Goal: Task Accomplishment & Management: Use online tool/utility

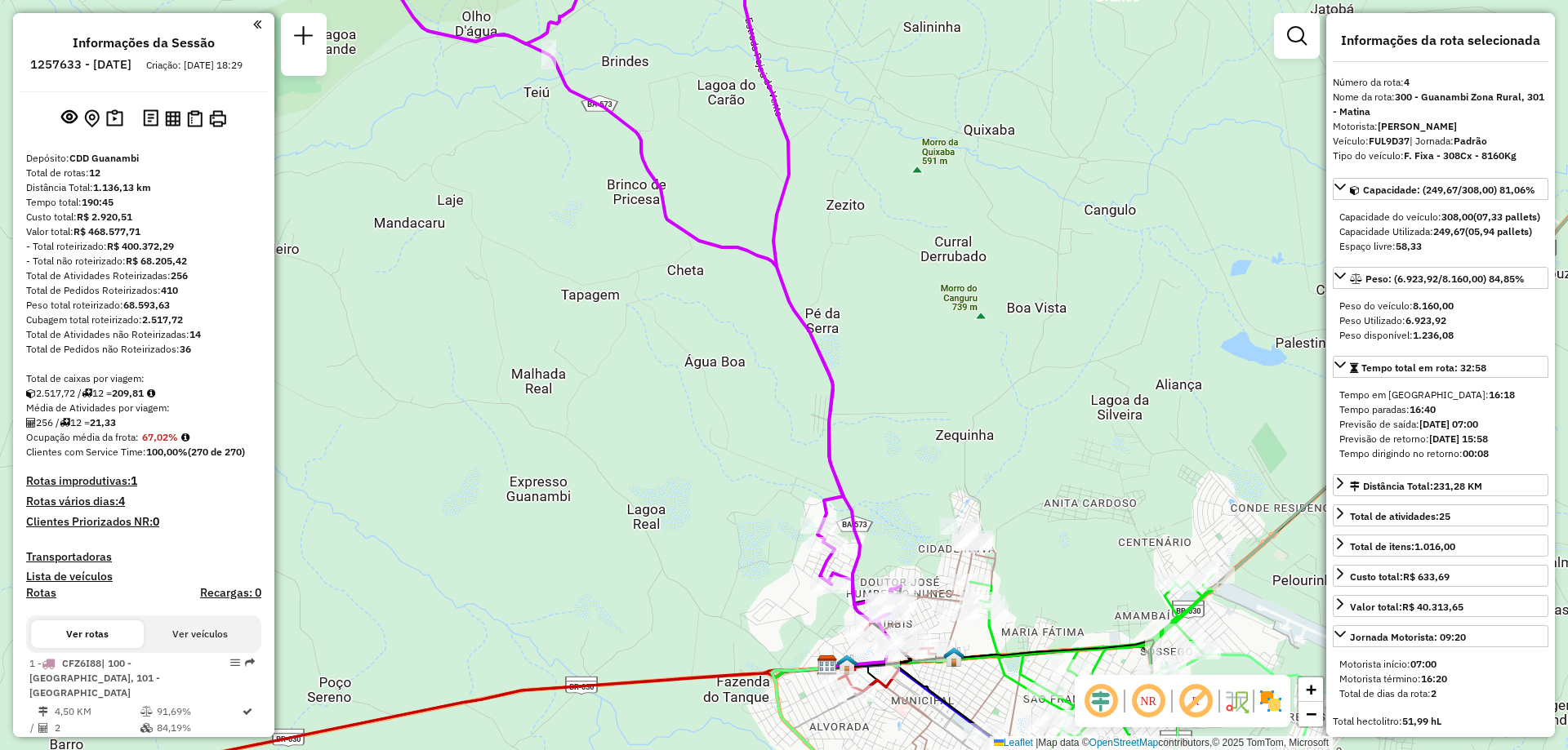
select select "**********"
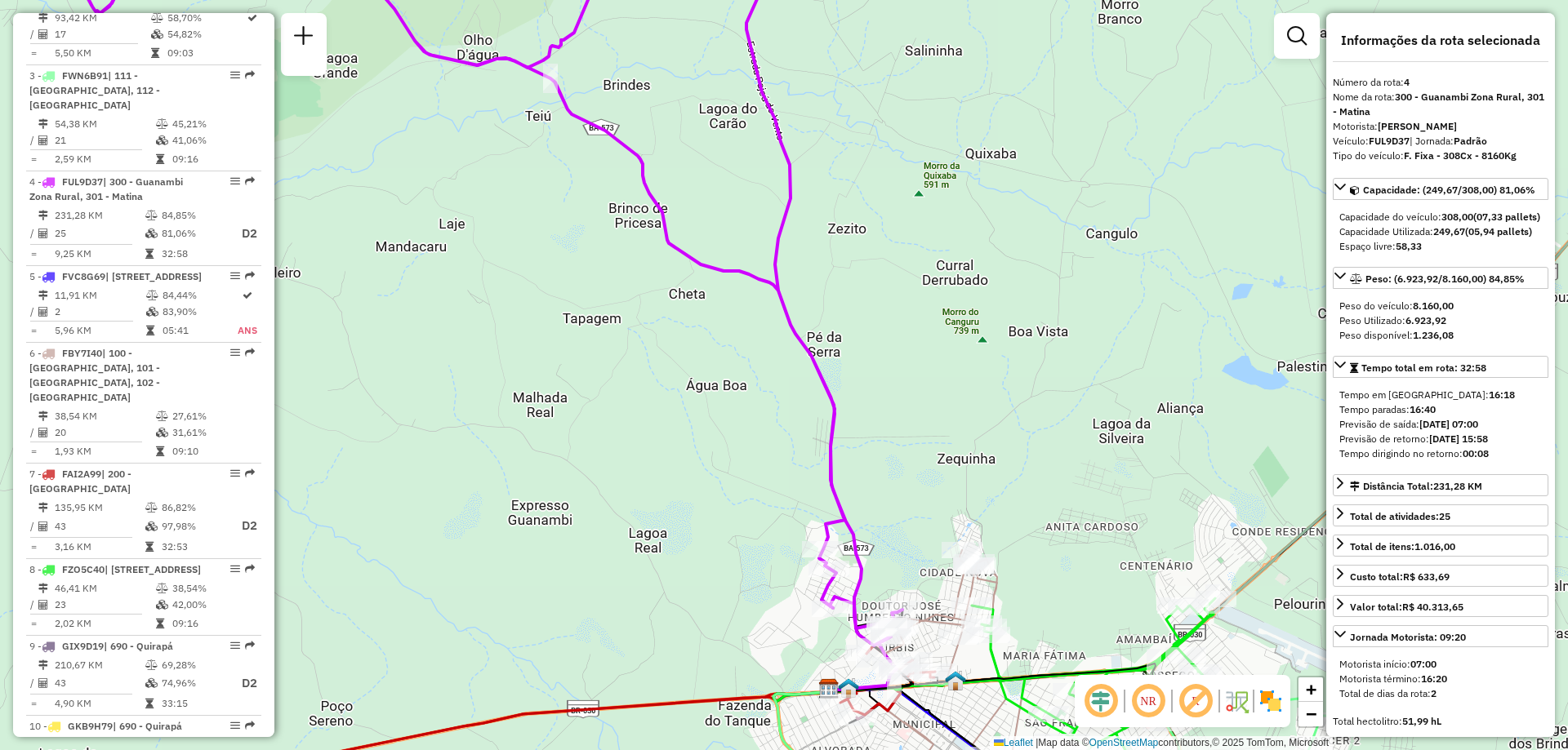
drag, startPoint x: 876, startPoint y: 242, endPoint x: 887, endPoint y: 392, distance: 150.4
click at [886, 391] on div "Janela de atendimento Grade de atendimento Capacidade Transportadoras Veículos …" at bounding box center [784, 375] width 1568 height 750
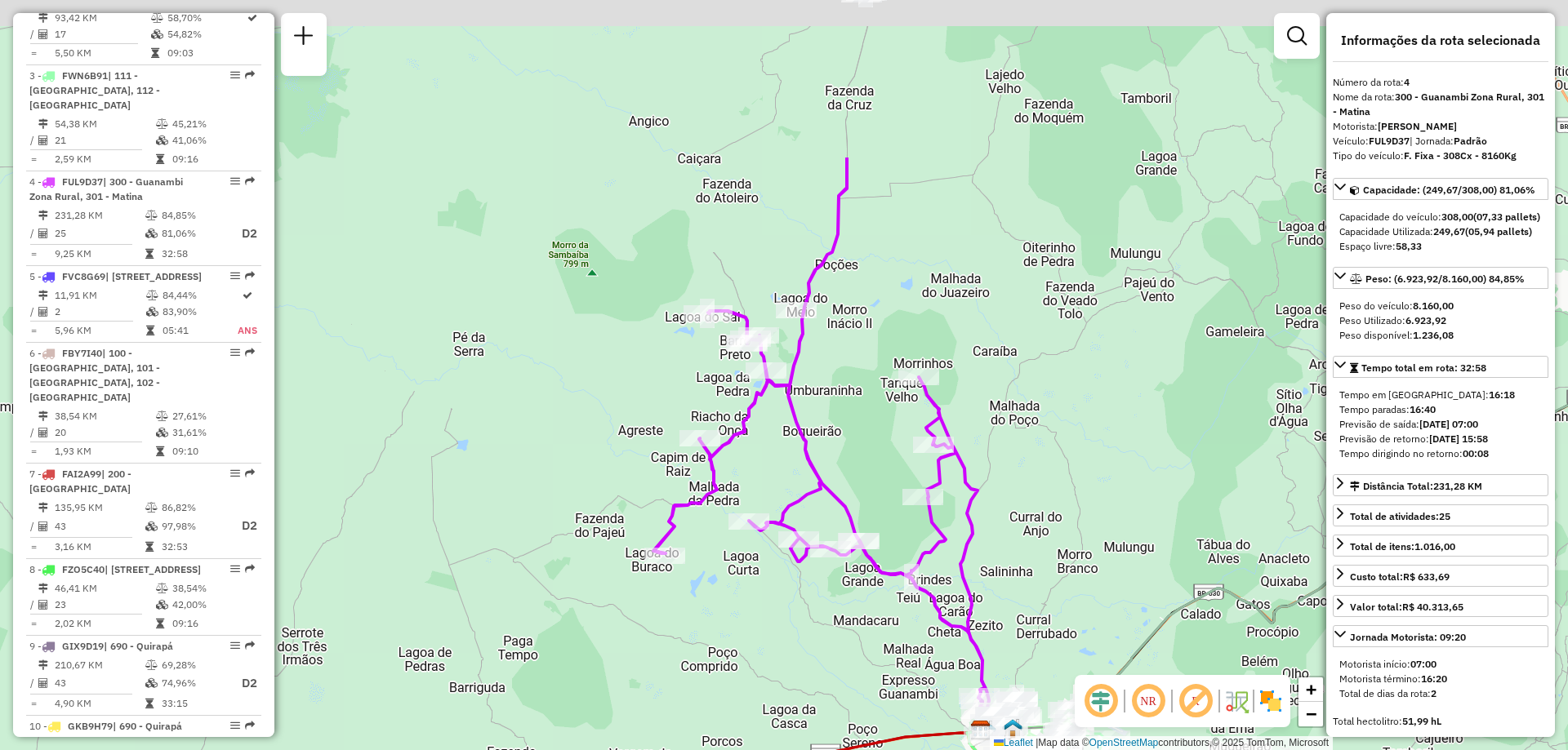
drag, startPoint x: 774, startPoint y: 220, endPoint x: 885, endPoint y: 460, distance: 264.4
click at [885, 460] on div "Janela de atendimento Grade de atendimento Capacidade Transportadoras Veículos …" at bounding box center [784, 375] width 1568 height 750
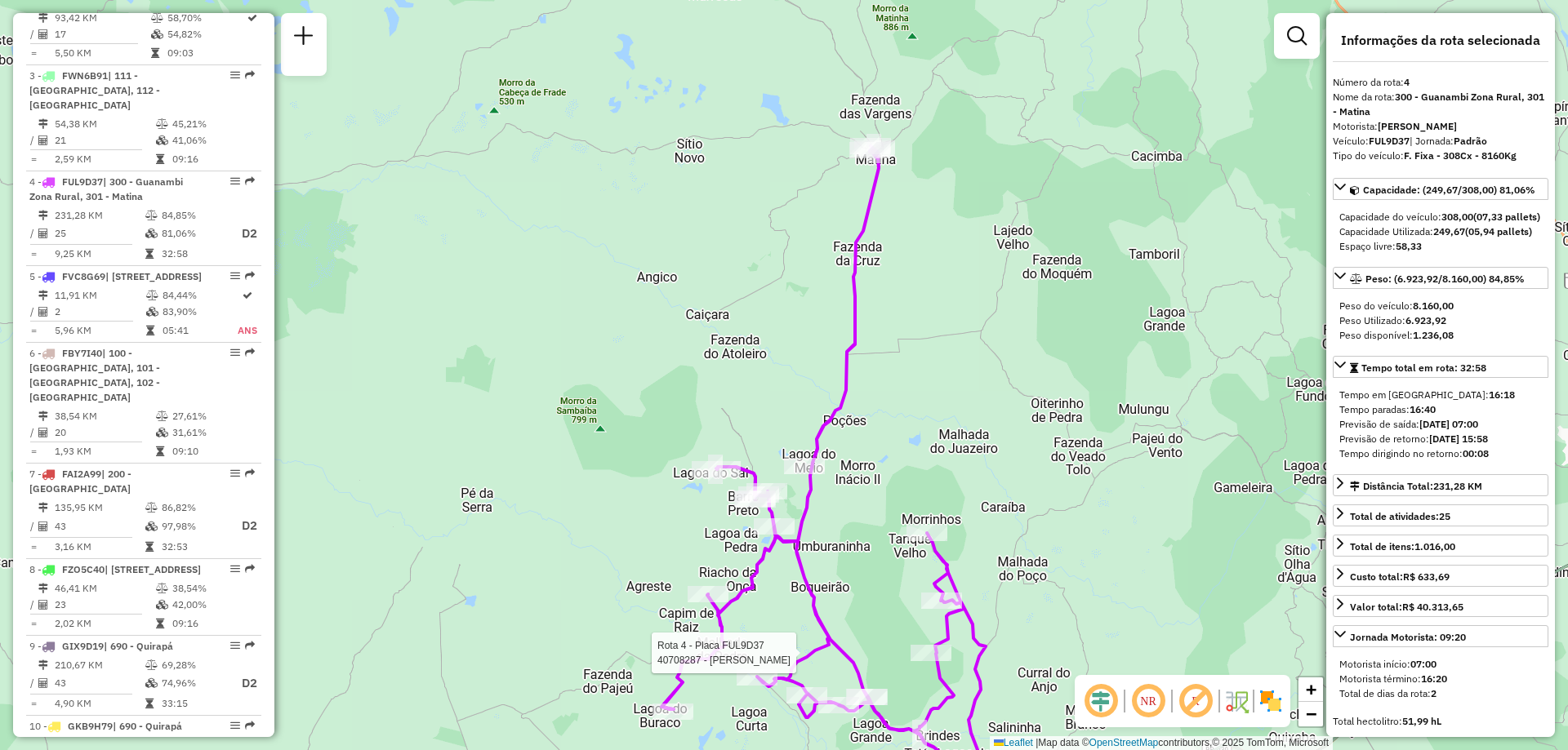
drag, startPoint x: 859, startPoint y: 262, endPoint x: 869, endPoint y: 431, distance: 169.3
click at [867, 435] on div "Rota 4 - Placa FUL9D37 40708287 - [PERSON_NAME] de atendimento Grade de atendim…" at bounding box center [784, 375] width 1568 height 750
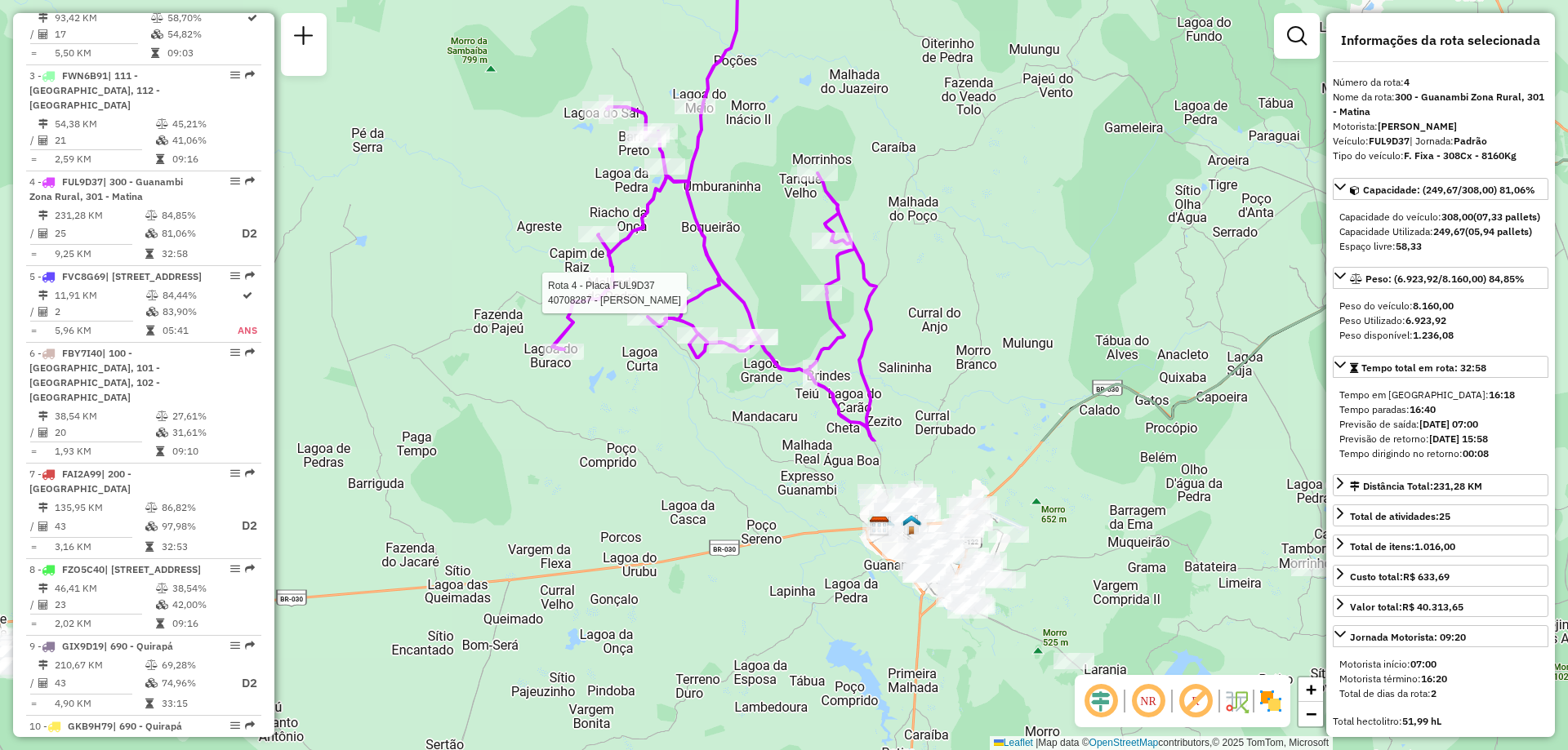
drag, startPoint x: 1026, startPoint y: 471, endPoint x: 912, endPoint y: 87, distance: 400.6
click at [912, 87] on div "Rota 4 - Placa FUL9D37 40708287 - [PERSON_NAME] de atendimento Grade de atendim…" at bounding box center [784, 375] width 1568 height 750
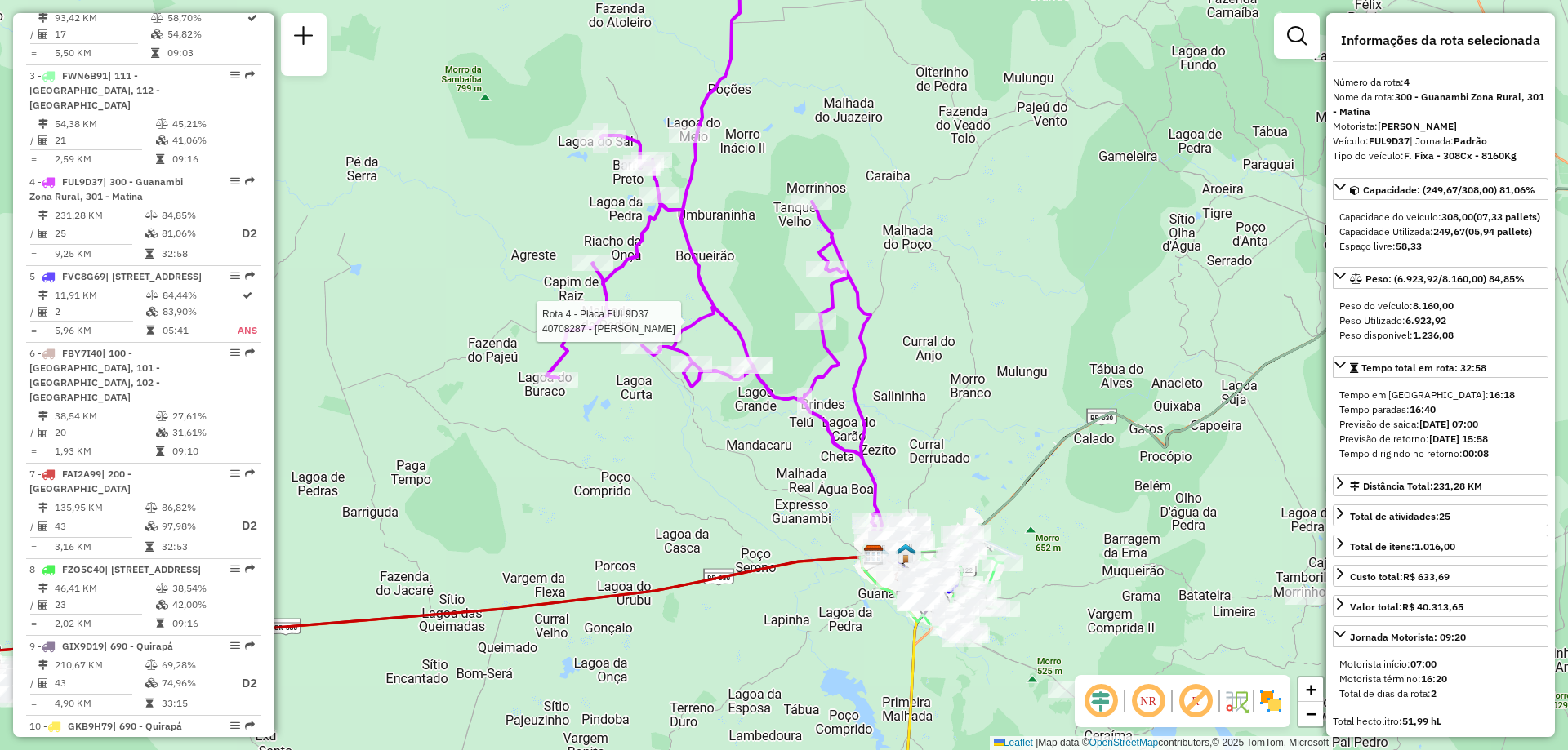
drag, startPoint x: 935, startPoint y: 286, endPoint x: 969, endPoint y: 449, distance: 166.5
click at [968, 448] on div "Rota 4 - Placa FUL9D37 40708287 - [PERSON_NAME] de atendimento Grade de atendim…" at bounding box center [784, 375] width 1568 height 750
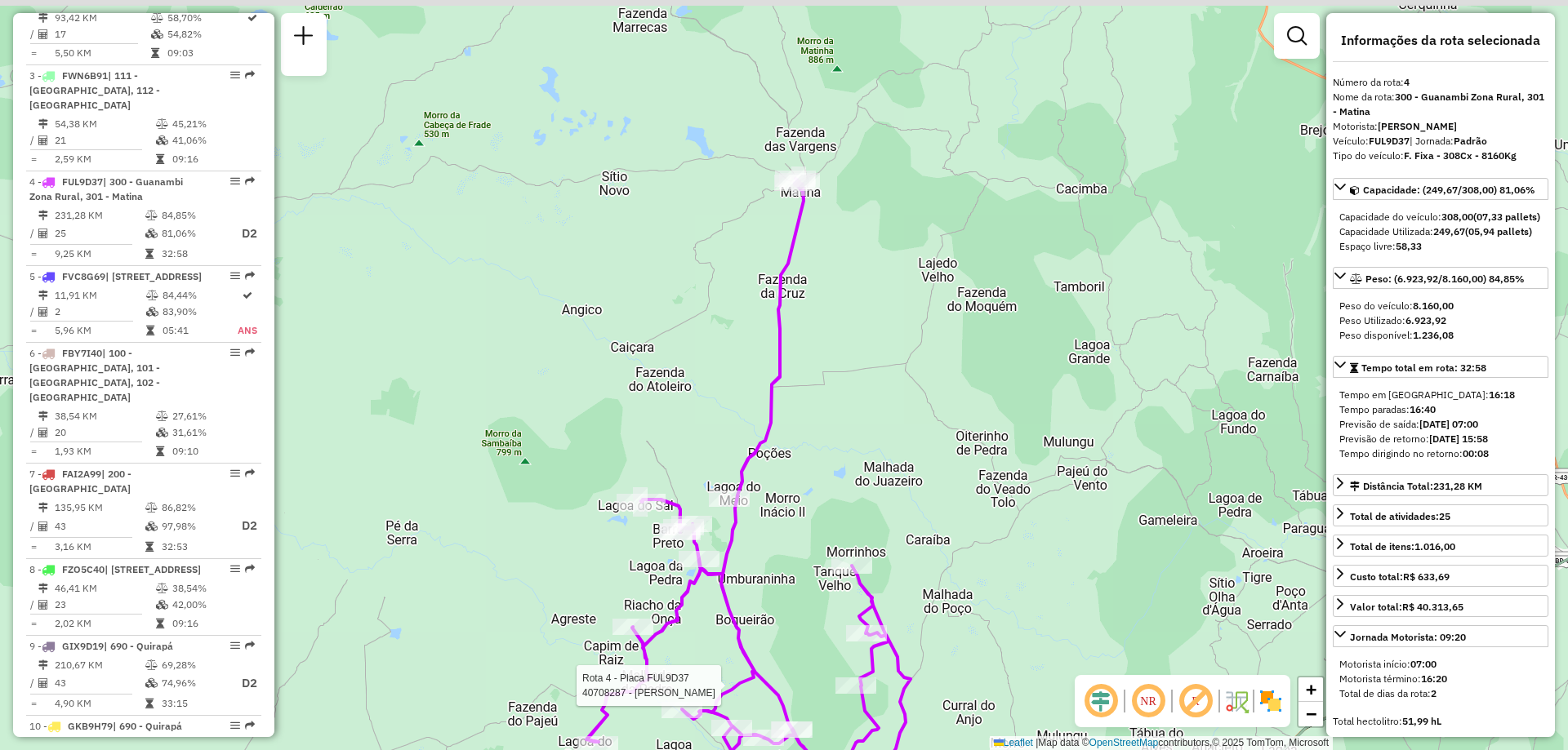
drag, startPoint x: 888, startPoint y: 242, endPoint x: 931, endPoint y: 435, distance: 197.7
click at [921, 427] on div "Rota 4 - Placa FUL9D37 40708287 - [PERSON_NAME] de atendimento Grade de atendim…" at bounding box center [784, 375] width 1568 height 750
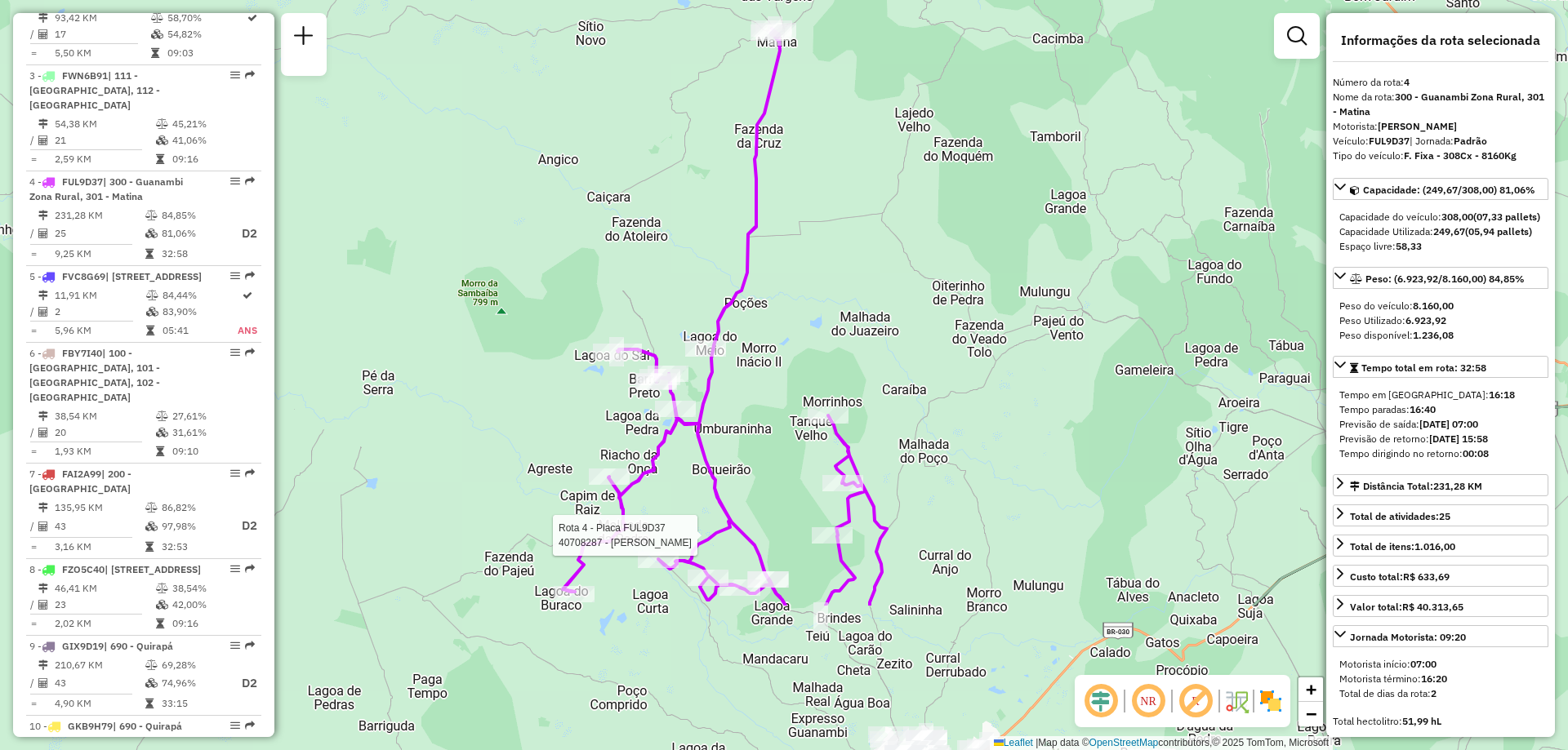
drag, startPoint x: 929, startPoint y: 456, endPoint x: 871, endPoint y: 225, distance: 238.2
click at [872, 225] on div "Rota 4 - Placa FUL9D37 40708287 - [PERSON_NAME] de atendimento Grade de atendim…" at bounding box center [784, 375] width 1568 height 750
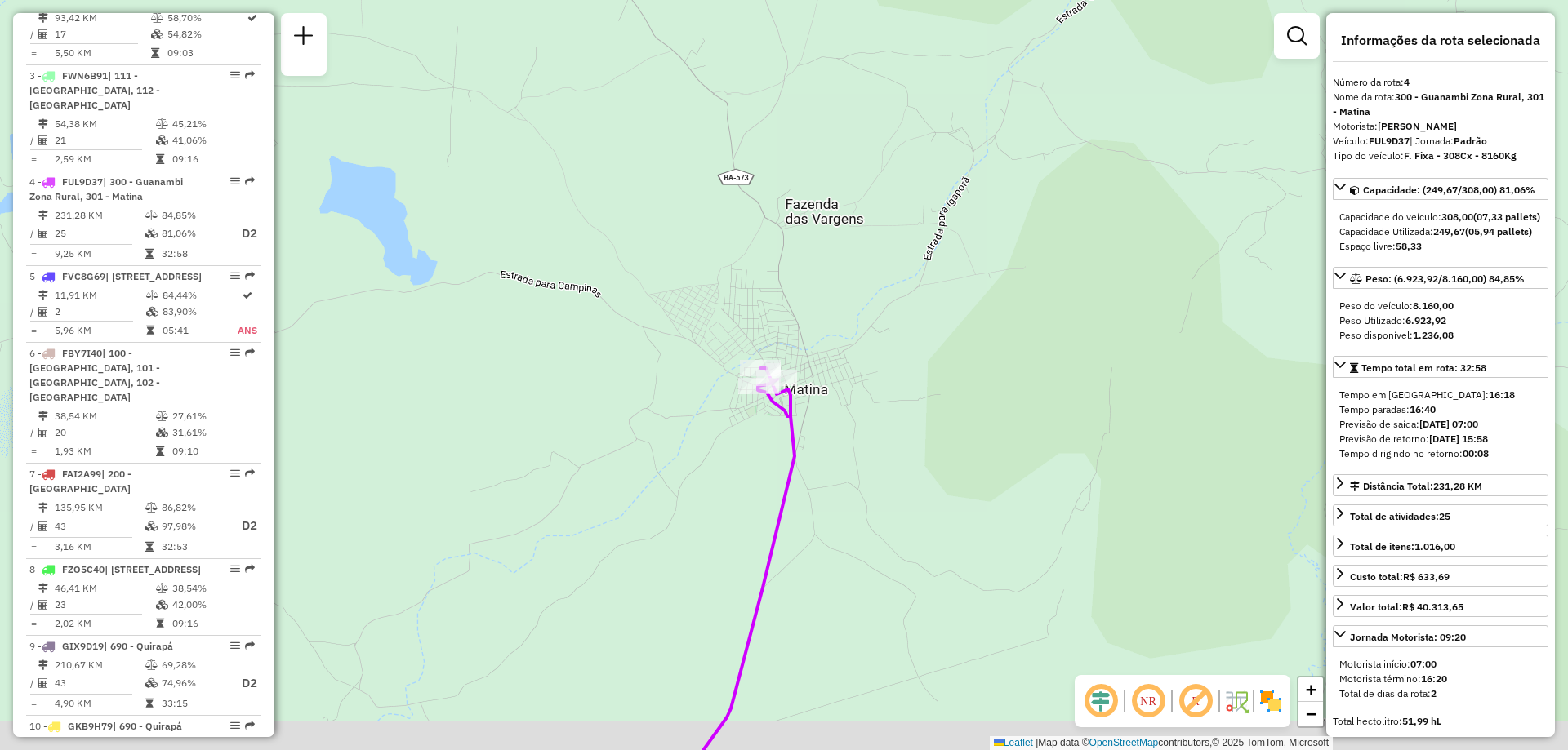
drag, startPoint x: 836, startPoint y: 441, endPoint x: 841, endPoint y: 408, distance: 33.4
click at [841, 408] on div "Rota 4 - Placa FUL9D37 40708287 - [PERSON_NAME] de atendimento Grade de atendim…" at bounding box center [784, 375] width 1568 height 750
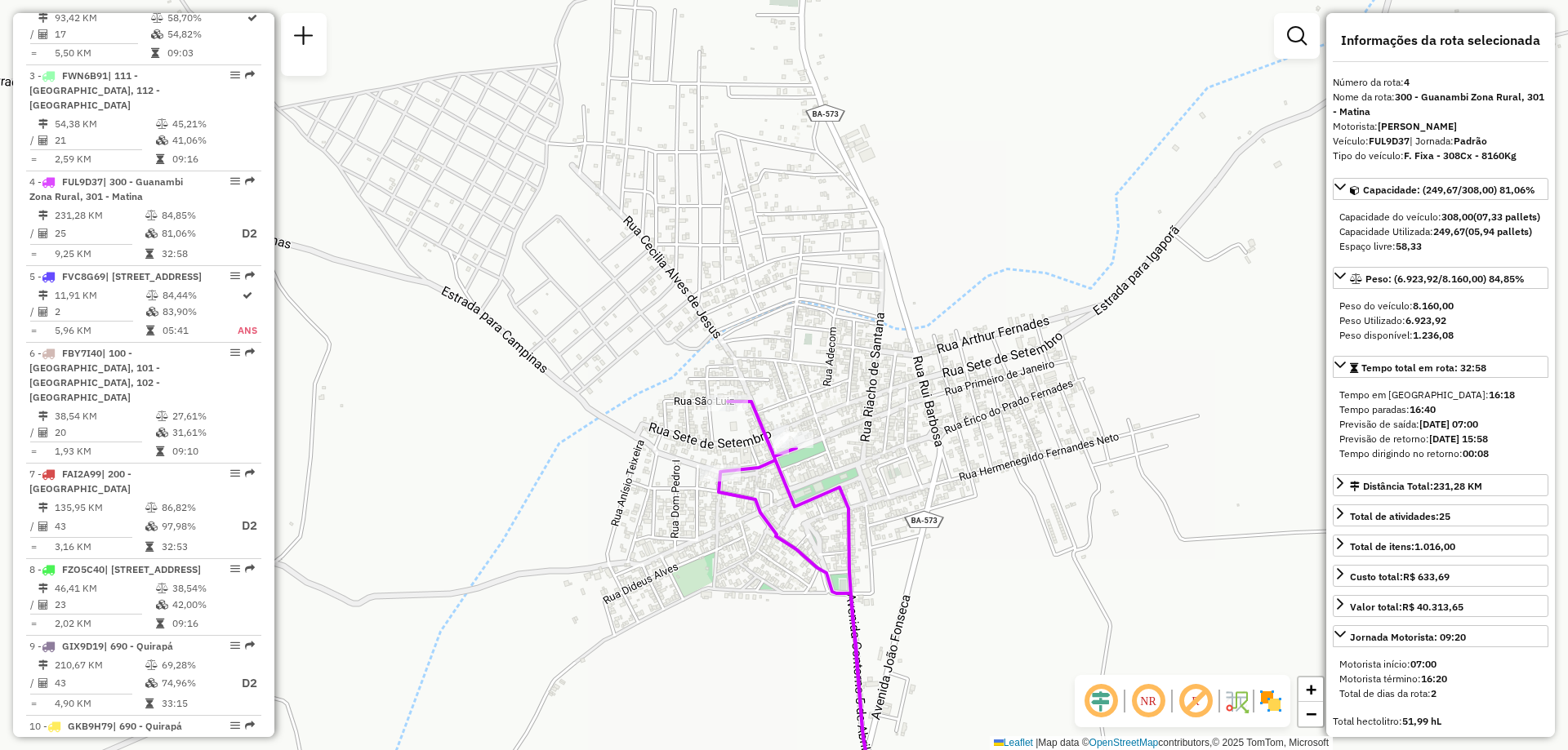
drag, startPoint x: 809, startPoint y: 392, endPoint x: 833, endPoint y: 328, distance: 68.4
click at [836, 322] on div "Rota 4 - Placa FUL9D37 40708287 - [PERSON_NAME] de atendimento Grade de atendim…" at bounding box center [784, 375] width 1568 height 750
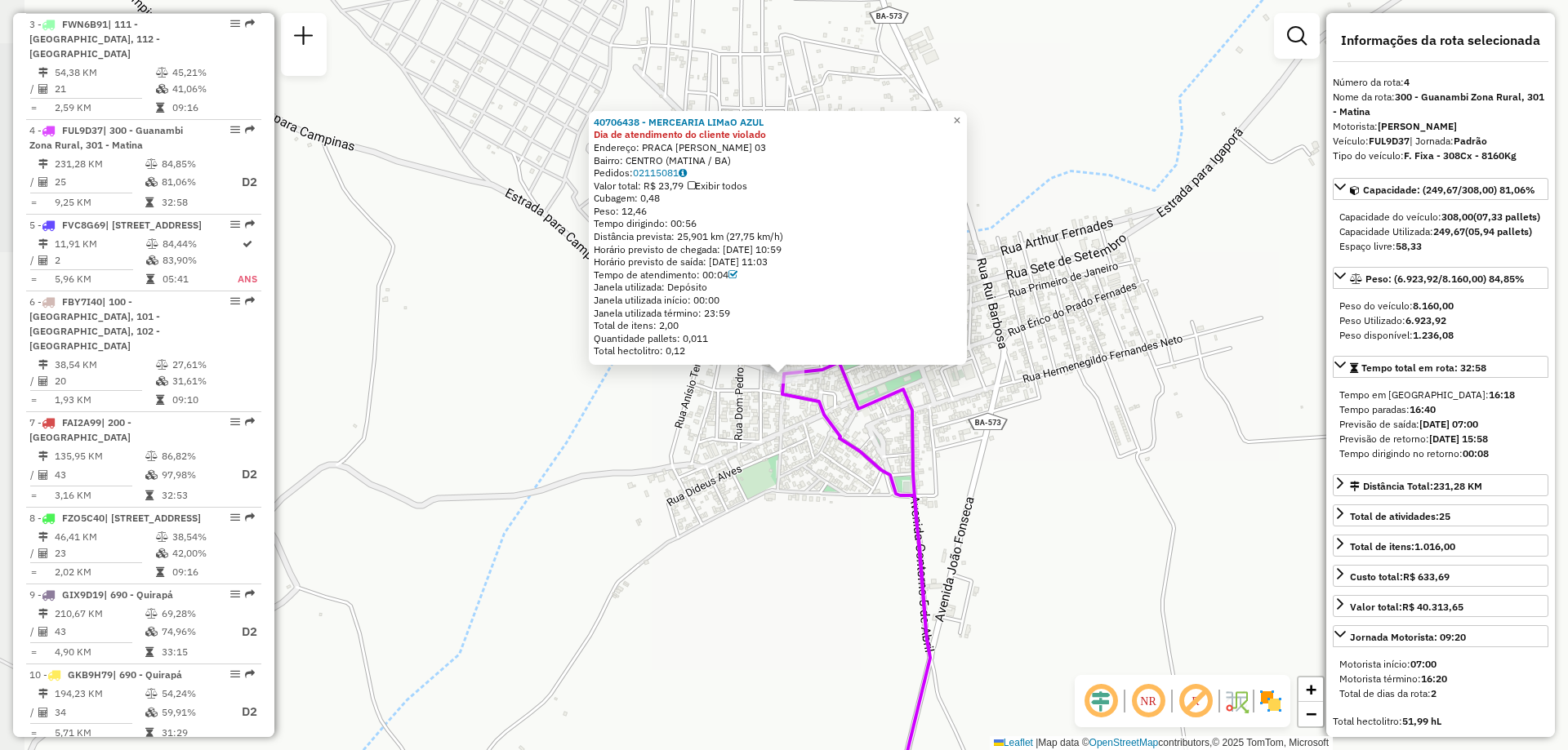
scroll to position [915, 0]
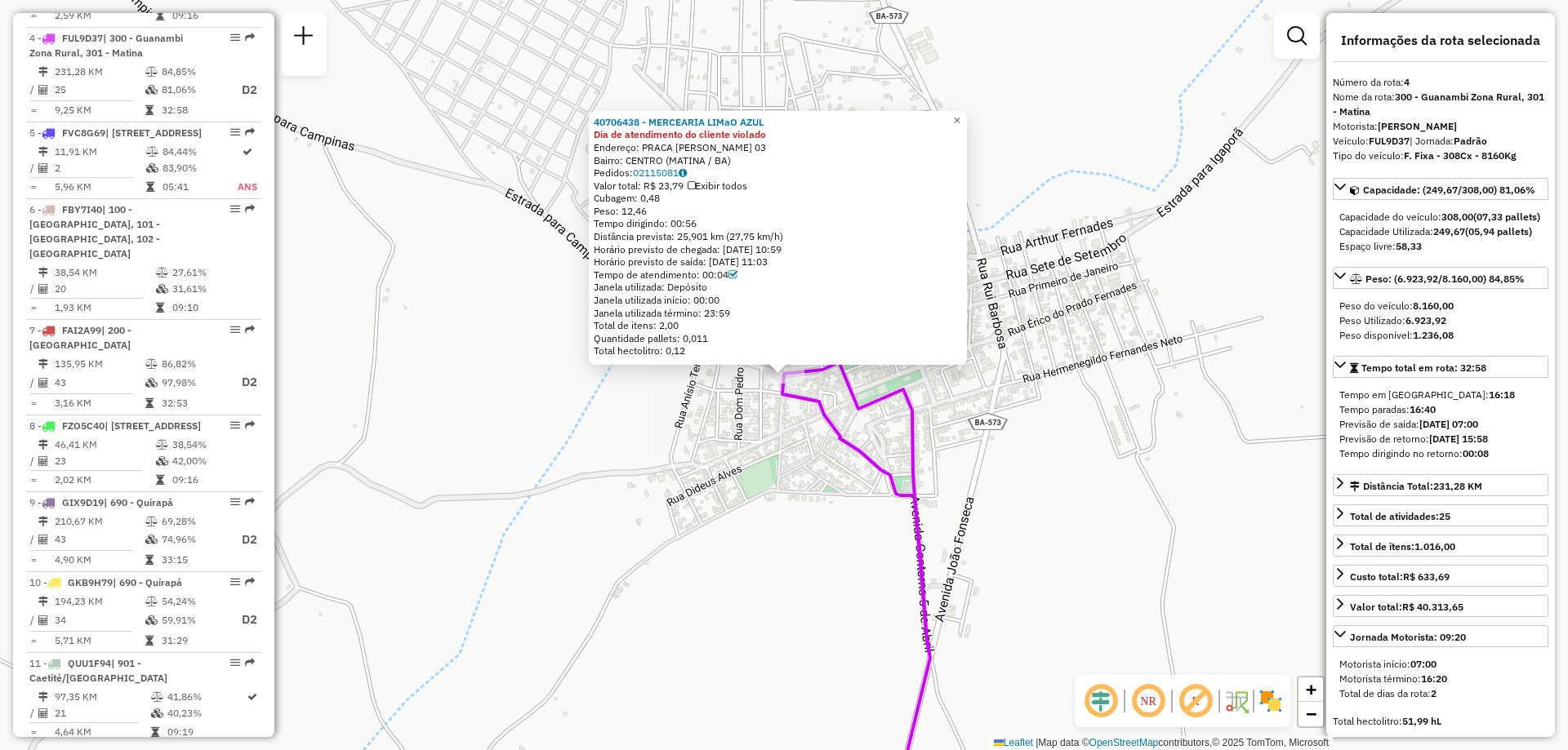
click at [731, 432] on div "40706438 - MERCEARIA LIMaO AZUL Dia de atendimento do cliente violado Endereço:…" at bounding box center [784, 375] width 1568 height 750
click at [848, 413] on div "Rota 4 - Placa FUL9D37 40706438 - MERCEARIA LIMaO AZUL 40706438 - MERCEARIA LIM…" at bounding box center [784, 375] width 1568 height 750
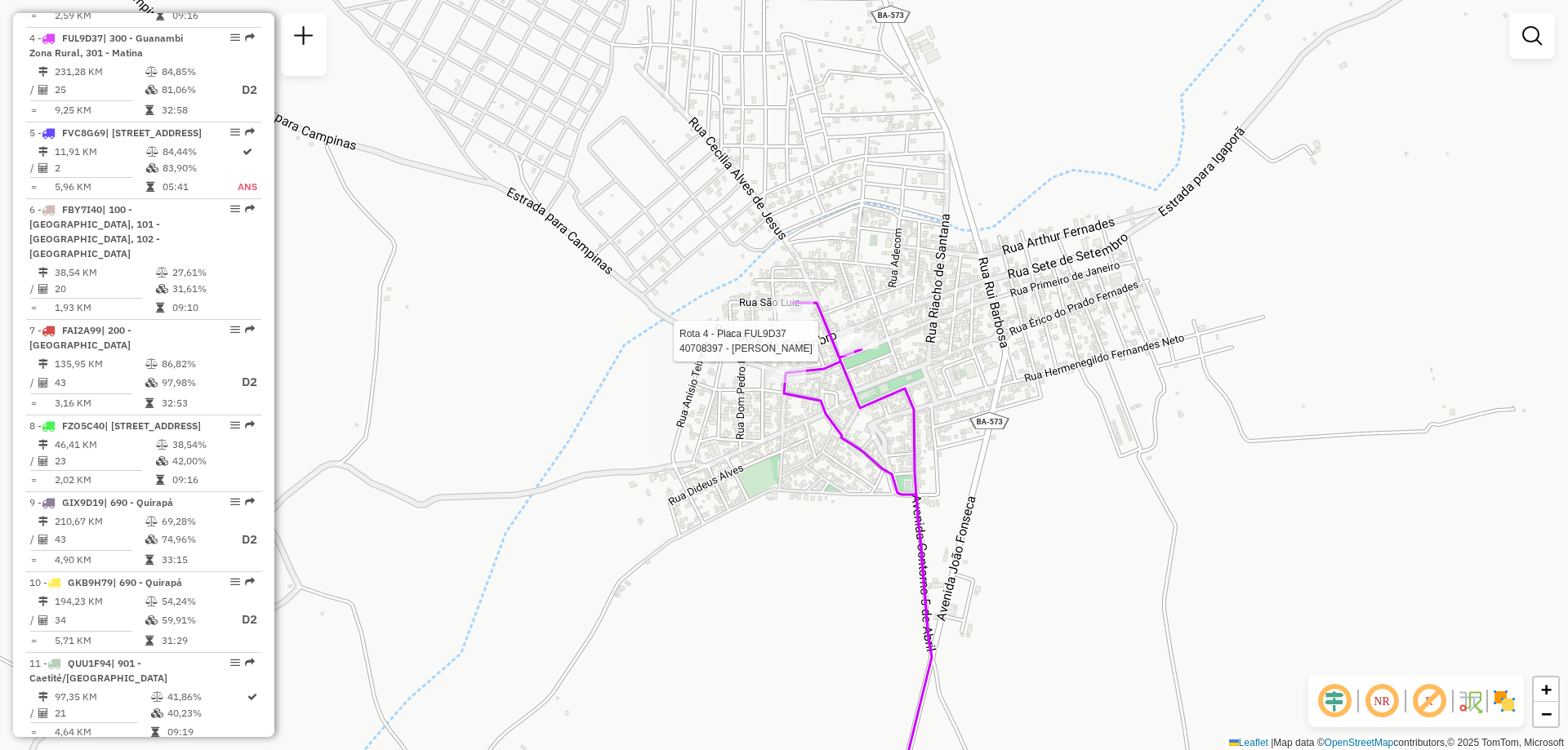
select select "**********"
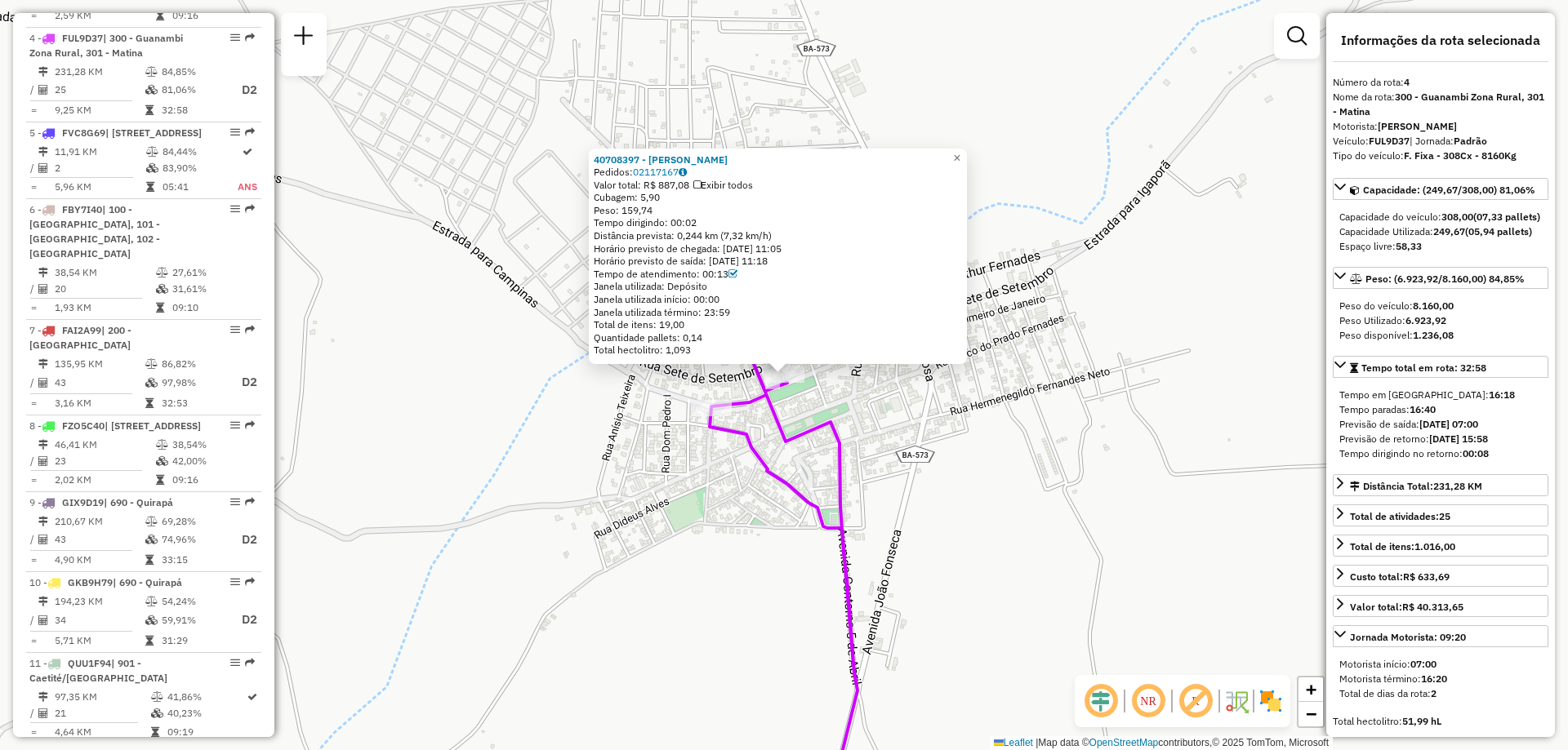
click at [873, 407] on div "40708397 - [PERSON_NAME] Pedidos: 02117167 Valor total: R$ 887,08 Exibir todos …" at bounding box center [784, 375] width 1568 height 750
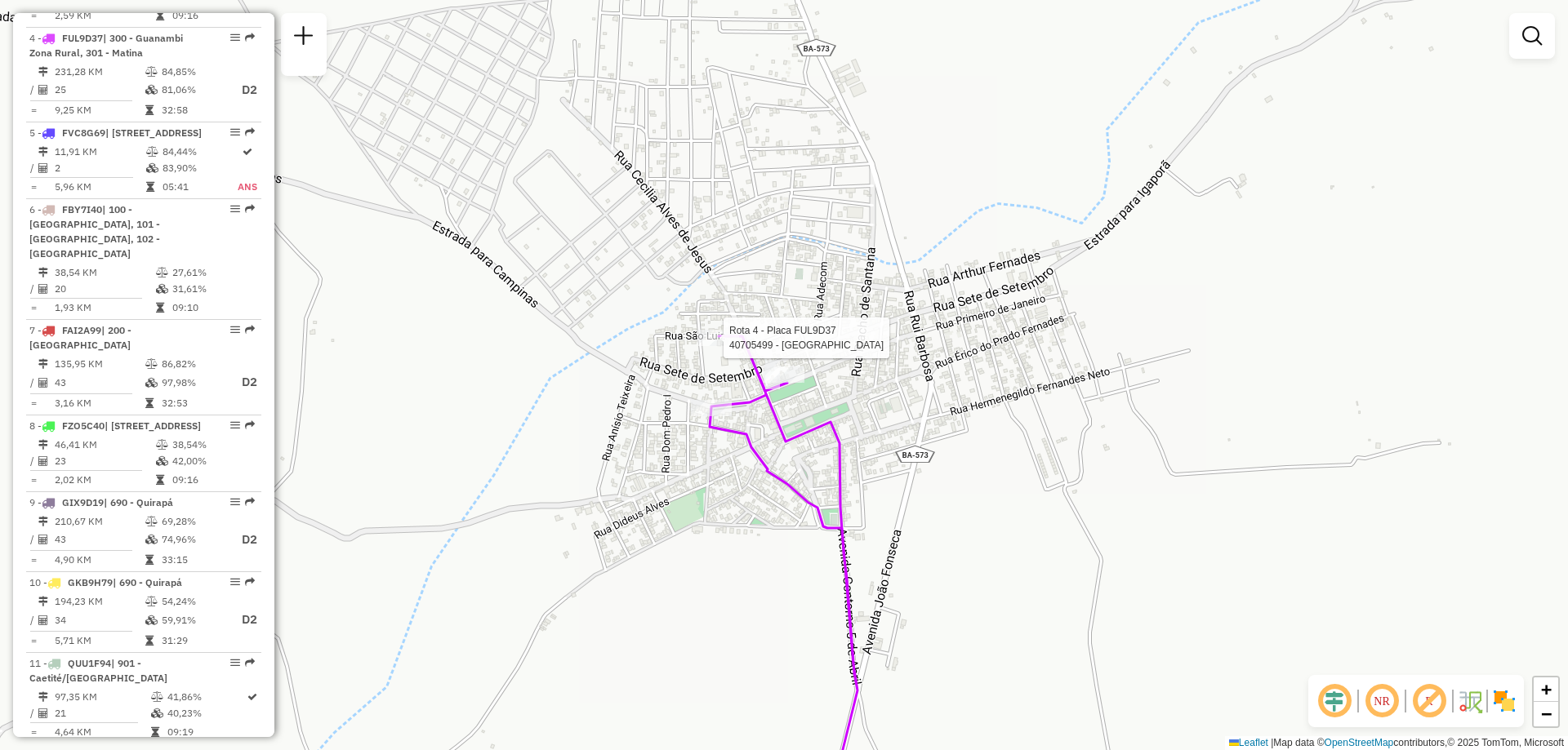
select select "**********"
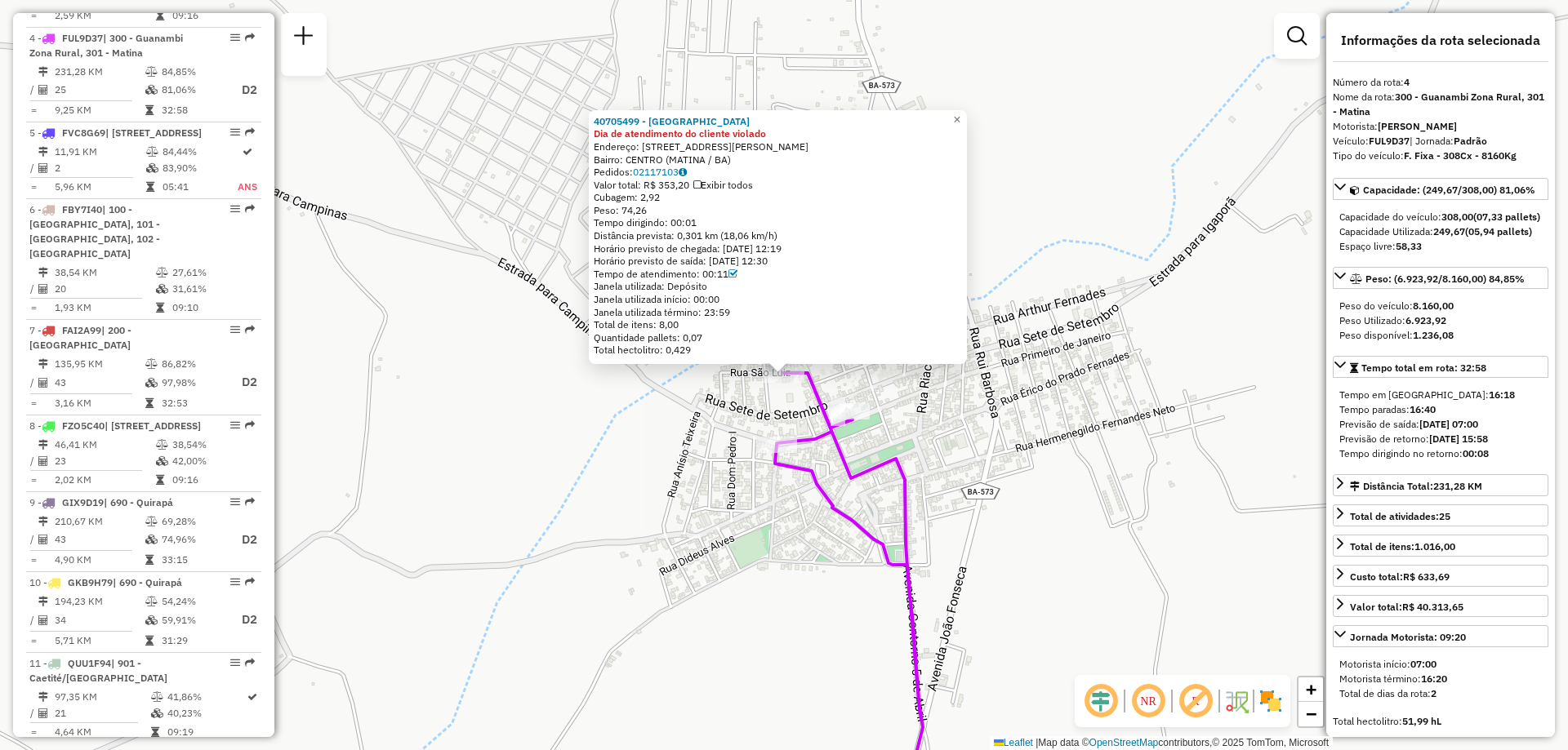
click at [1035, 536] on div "40705499 - BAR DO HELIO Dia de atendimento do cliente violado Endereço: [STREET…" at bounding box center [784, 375] width 1568 height 750
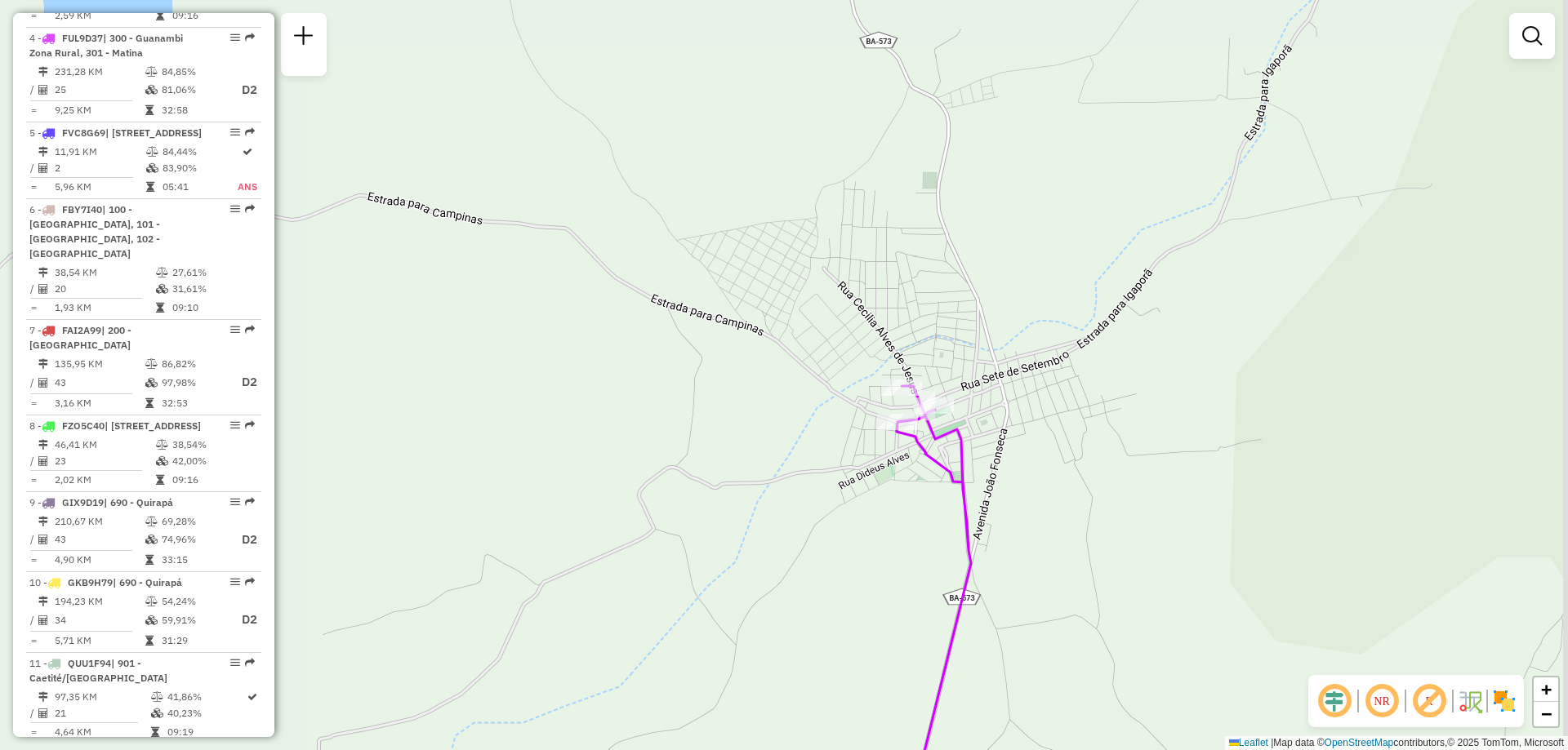
drag, startPoint x: 1104, startPoint y: 655, endPoint x: 1098, endPoint y: 587, distance: 68.3
click at [1098, 587] on div "Janela de atendimento Grade de atendimento Capacidade Transportadoras Veículos …" at bounding box center [784, 375] width 1568 height 750
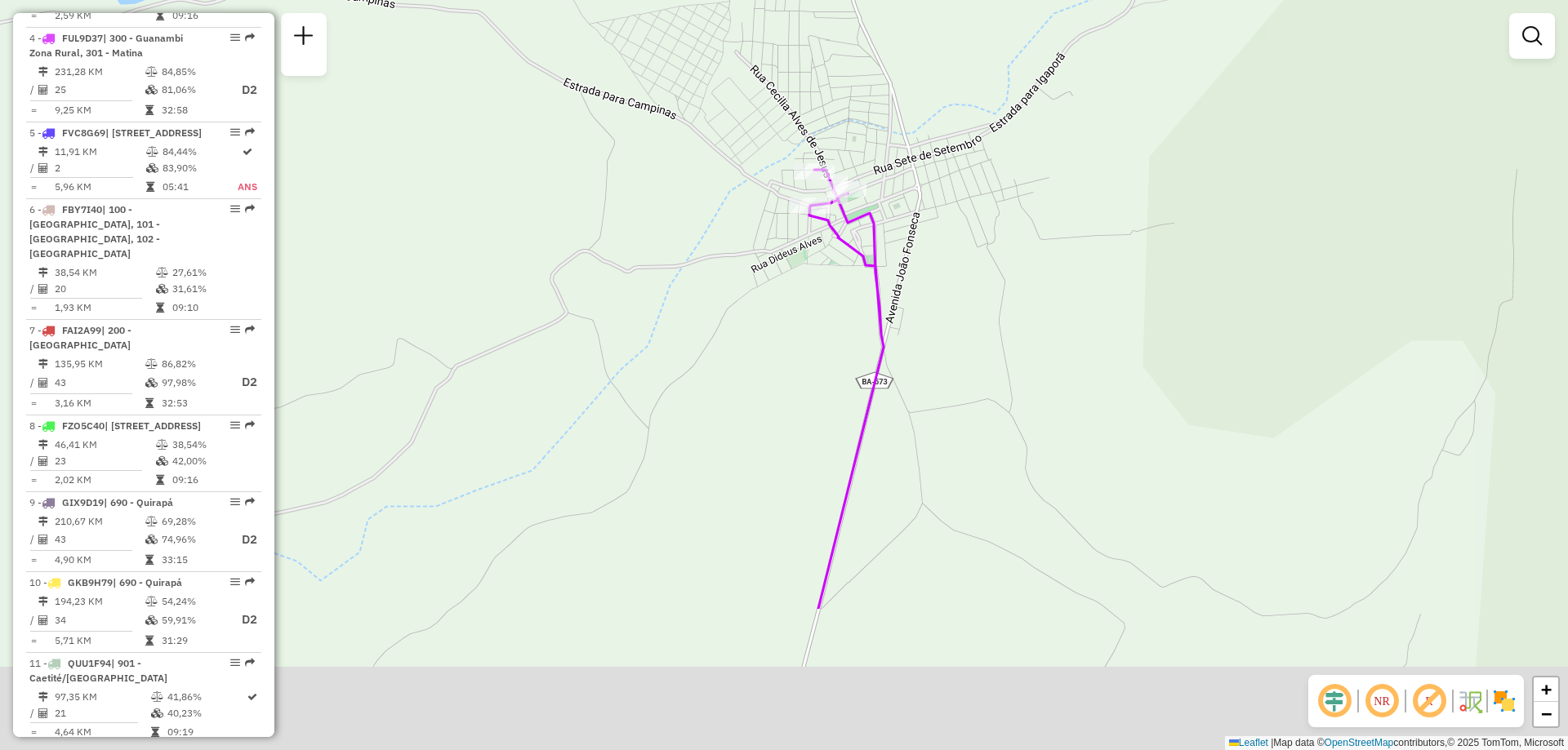
drag, startPoint x: 1115, startPoint y: 629, endPoint x: 1012, endPoint y: 363, distance: 285.2
click at [1012, 363] on div "Janela de atendimento Grade de atendimento Capacidade Transportadoras Veículos …" at bounding box center [784, 375] width 1568 height 750
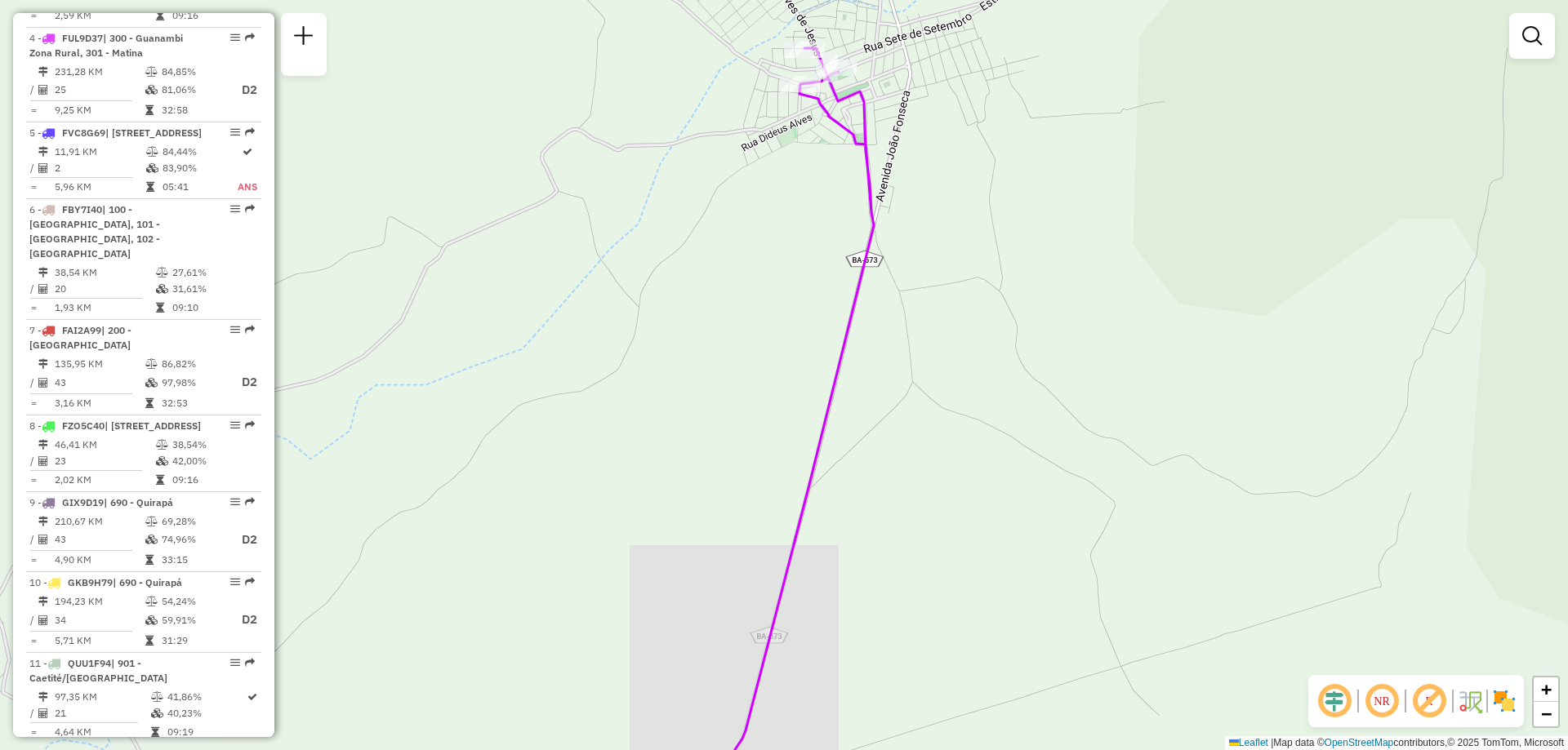
drag, startPoint x: 1073, startPoint y: 647, endPoint x: 1046, endPoint y: 403, distance: 245.5
click at [1046, 403] on div "Janela de atendimento Grade de atendimento Capacidade Transportadoras Veículos …" at bounding box center [784, 375] width 1568 height 750
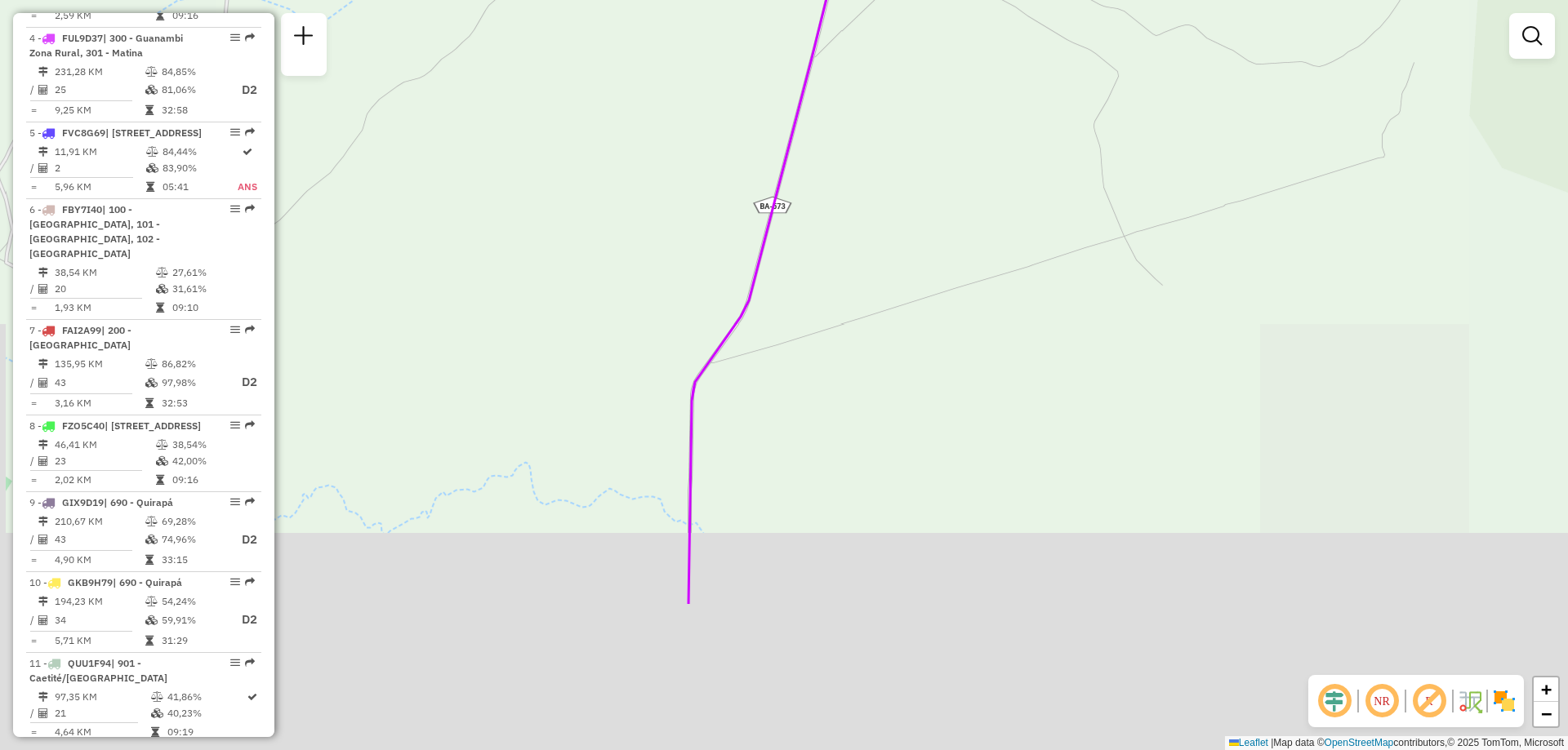
drag, startPoint x: 1026, startPoint y: 498, endPoint x: 1052, endPoint y: 374, distance: 126.7
click at [1048, 385] on div "Janela de atendimento Grade de atendimento Capacidade Transportadoras Veículos …" at bounding box center [784, 375] width 1568 height 750
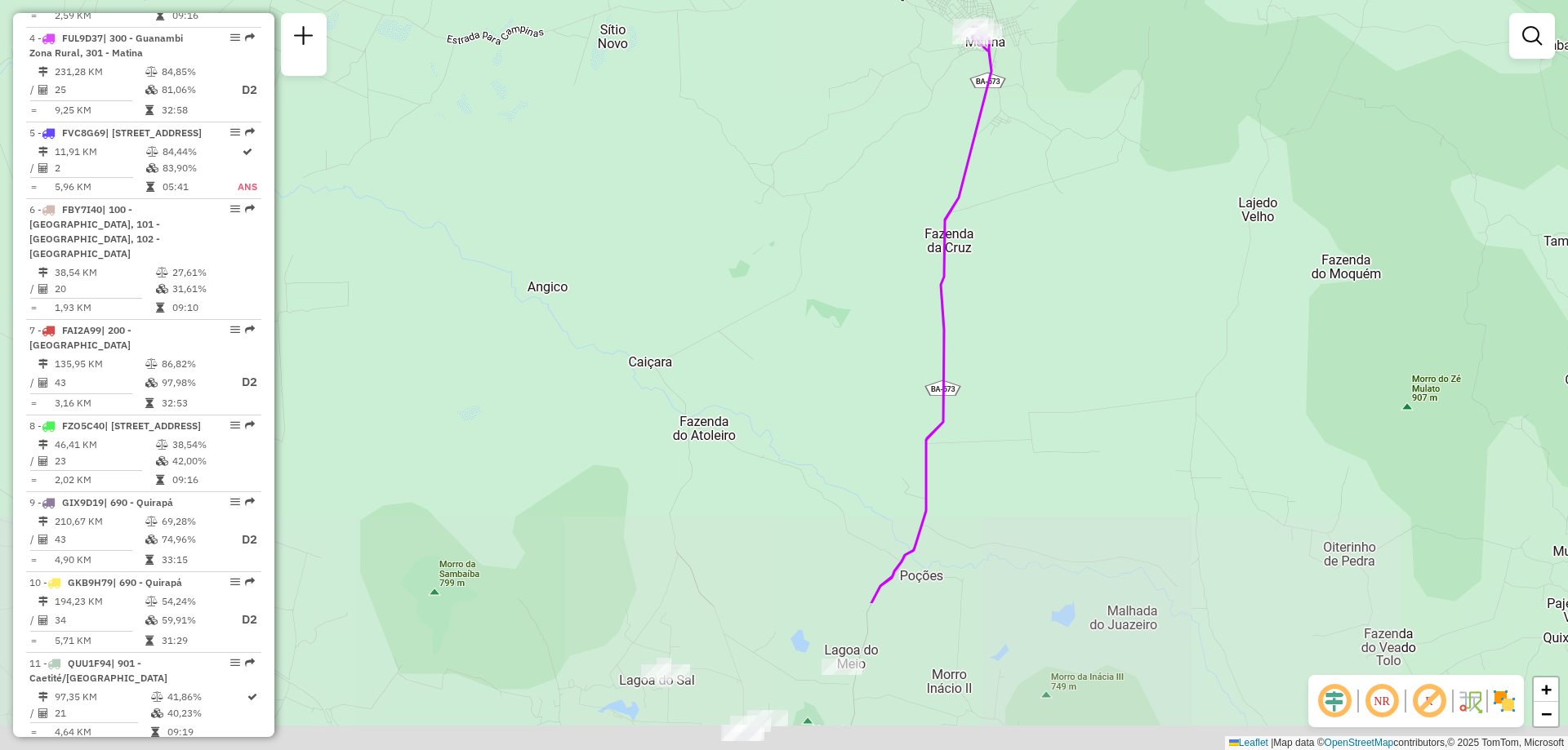
drag, startPoint x: 1044, startPoint y: 576, endPoint x: 1039, endPoint y: 266, distance: 310.0
click at [1049, 304] on div "Janela de atendimento Grade de atendimento Capacidade Transportadoras Veículos …" at bounding box center [784, 375] width 1568 height 750
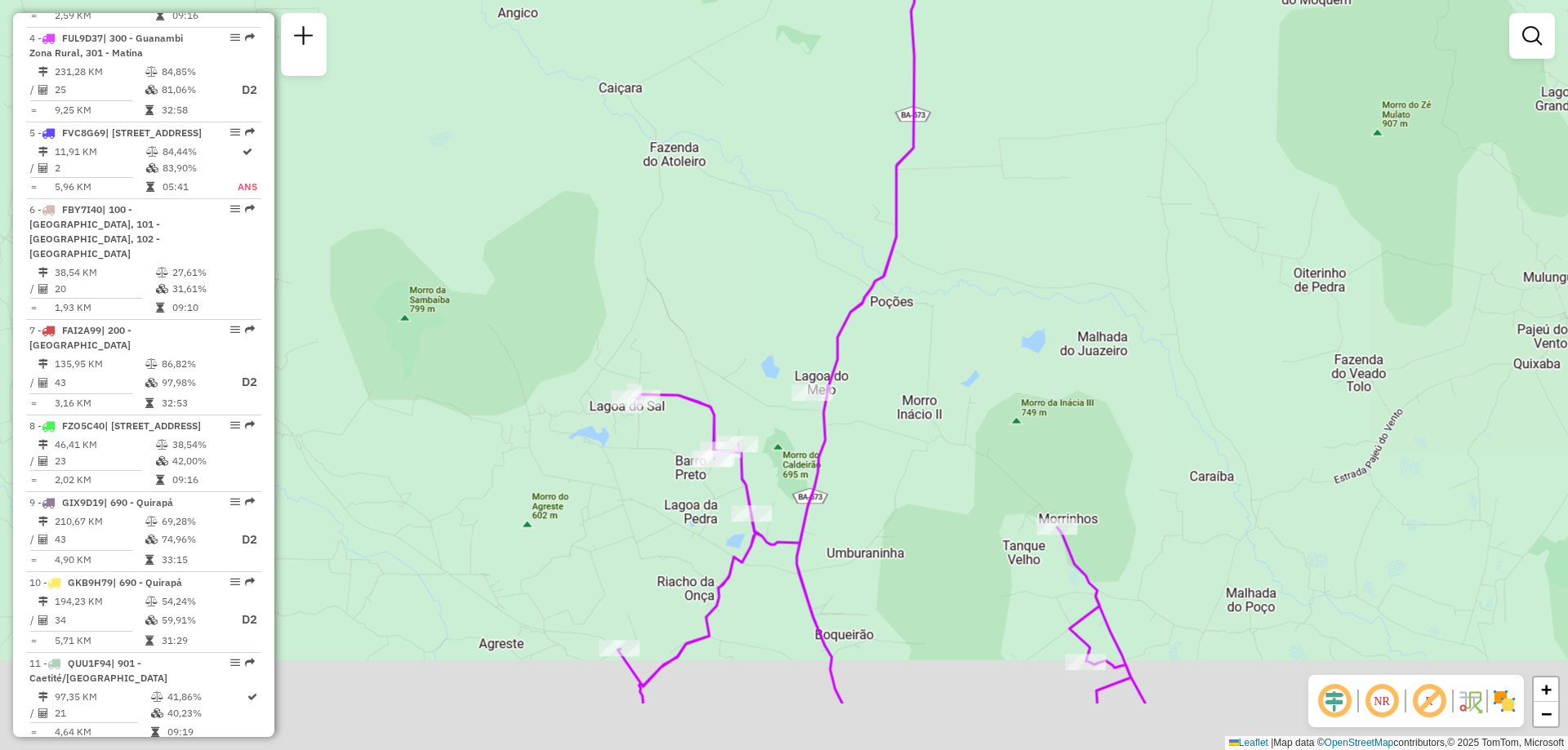
drag, startPoint x: 1036, startPoint y: 504, endPoint x: 1047, endPoint y: 330, distance: 174.3
click at [1047, 331] on div "Janela de atendimento Grade de atendimento Capacidade Transportadoras Veículos …" at bounding box center [784, 375] width 1568 height 750
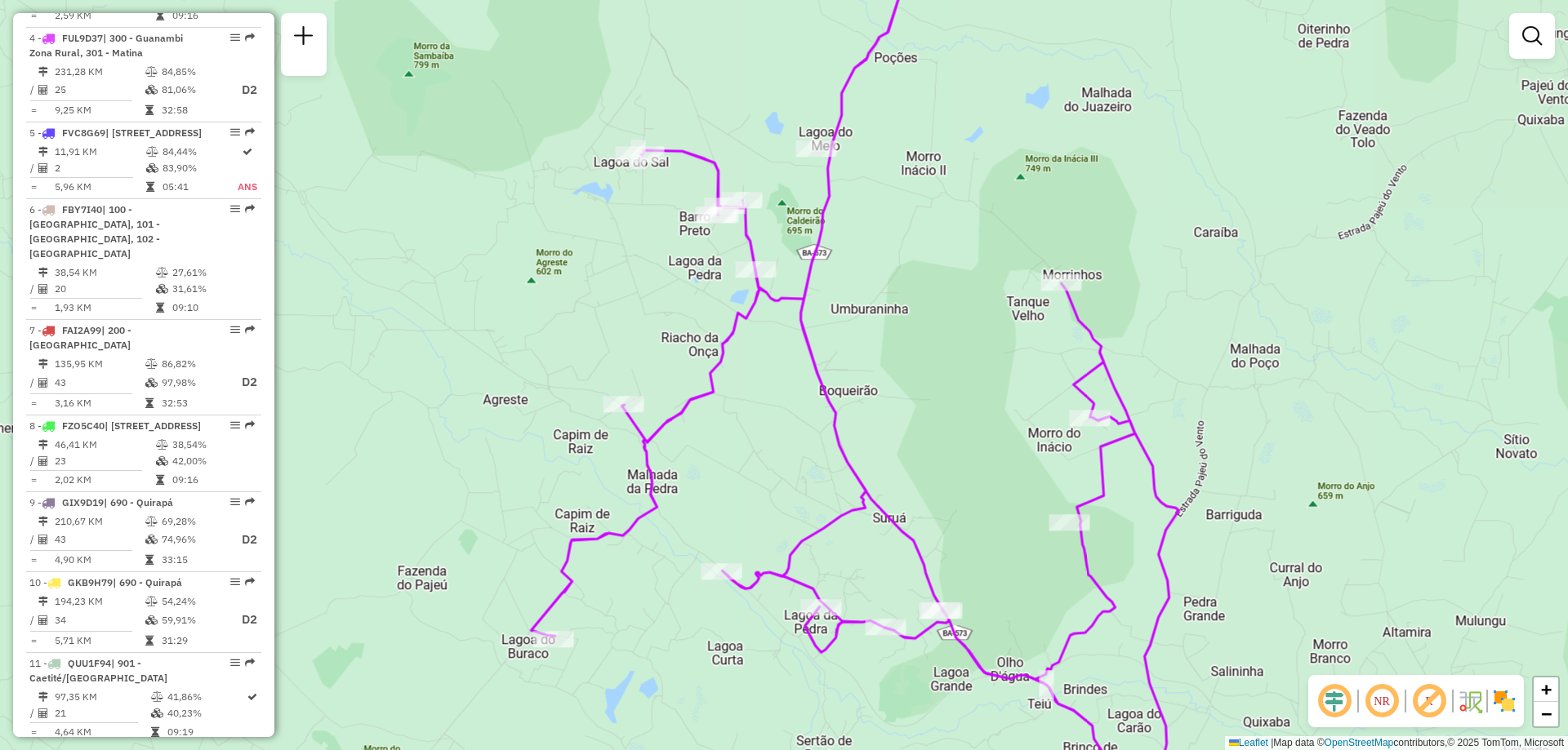
drag, startPoint x: 1028, startPoint y: 330, endPoint x: 1029, endPoint y: 219, distance: 111.0
click at [1028, 223] on div "Janela de atendimento Grade de atendimento Capacidade Transportadoras Veículos …" at bounding box center [784, 375] width 1568 height 750
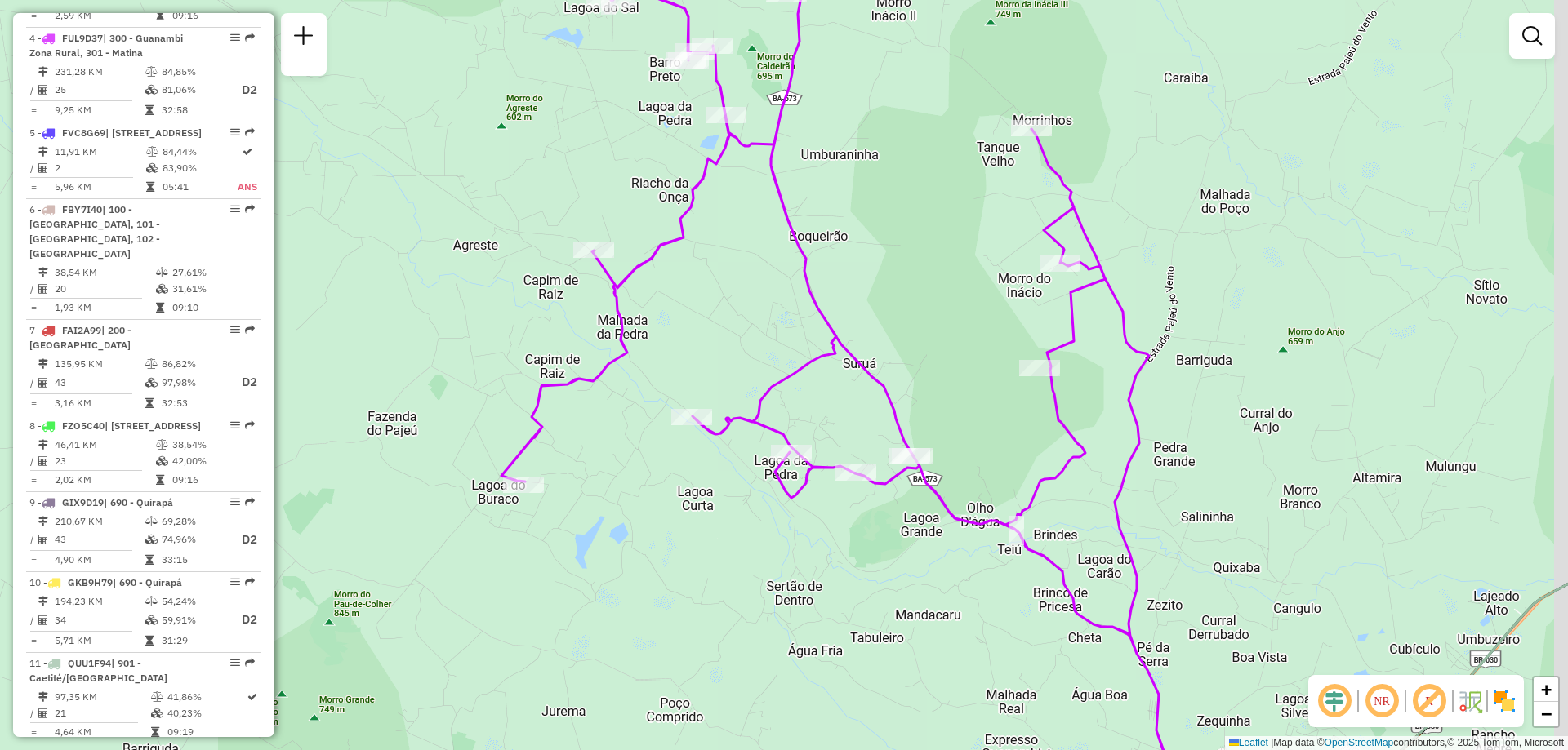
drag, startPoint x: 974, startPoint y: 557, endPoint x: 692, endPoint y: 184, distance: 467.6
click at [697, 190] on icon at bounding box center [834, 311] width 667 height 901
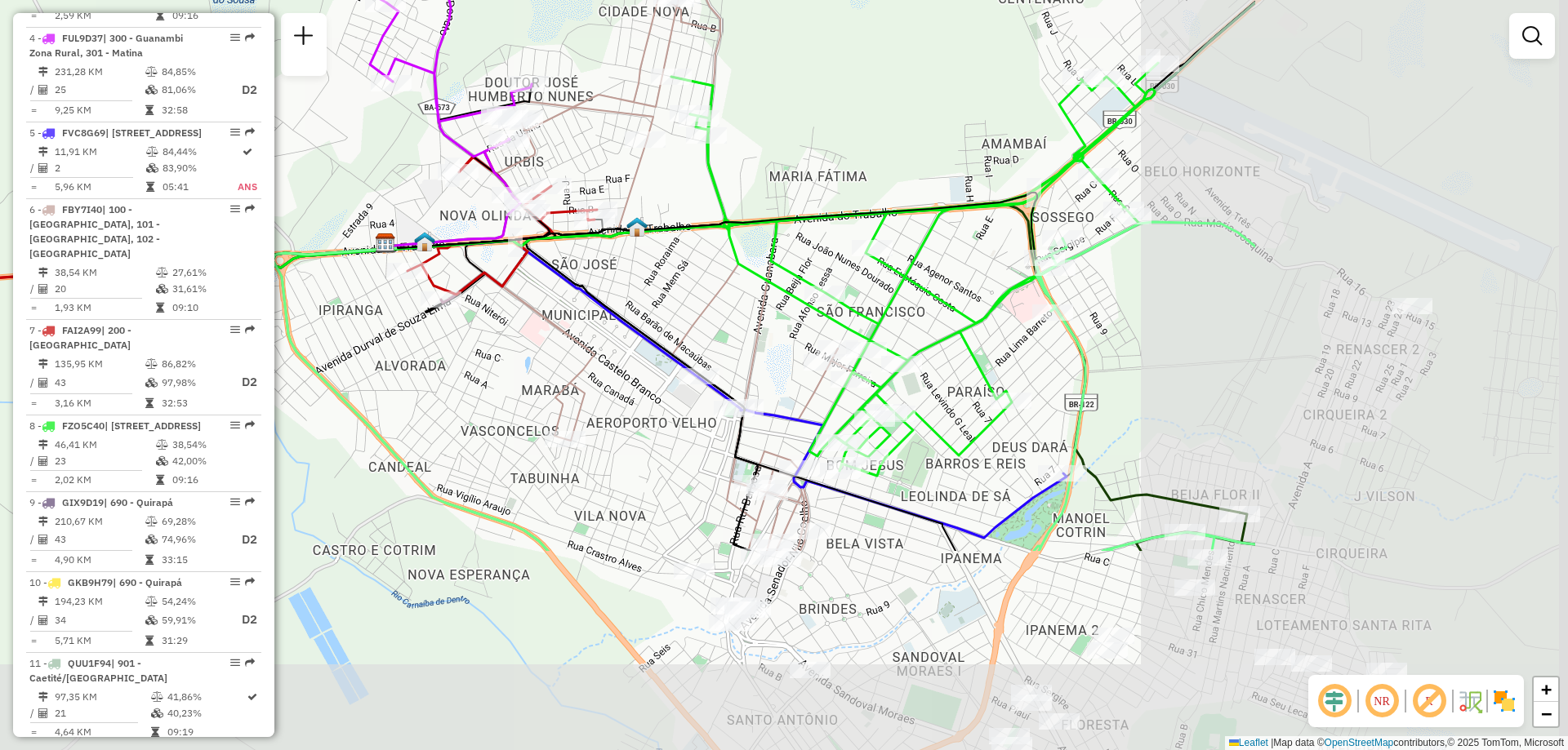
drag, startPoint x: 1214, startPoint y: 364, endPoint x: 734, endPoint y: 92, distance: 551.7
click at [734, 92] on div "Rota 4 - Placa FUL9D37 40703751 - [PERSON_NAME] DOS SA Janela de atendimento Gr…" at bounding box center [784, 375] width 1568 height 750
